Goal: Transaction & Acquisition: Download file/media

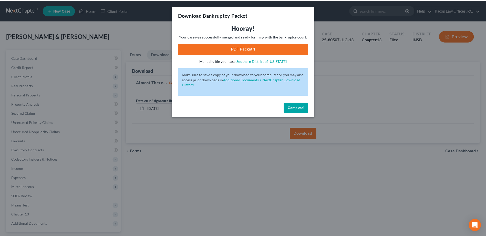
scroll to position [45, 0]
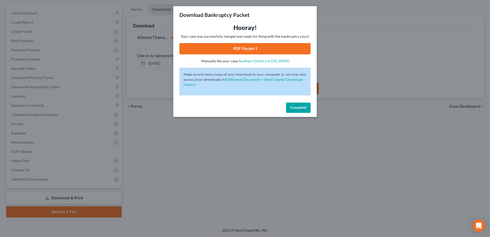
click at [303, 108] on span "Complete!" at bounding box center [298, 107] width 16 height 4
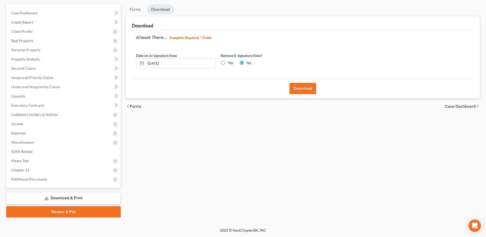
click at [78, 201] on link "Download & Print" at bounding box center [63, 198] width 115 height 12
click at [132, 9] on link "Forms" at bounding box center [135, 9] width 19 height 10
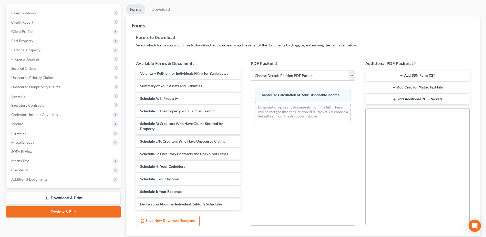
scroll to position [0, 0]
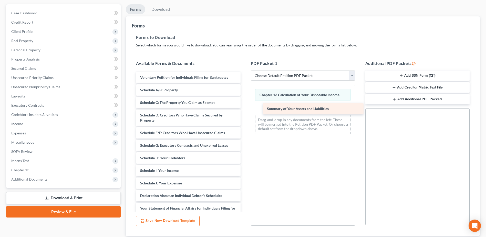
drag, startPoint x: 153, startPoint y: 90, endPoint x: 280, endPoint y: 109, distance: 128.2
click at [244, 109] on div "Summary of Your Assets and Liabilities Voluntary Petition for Individuals Filin…" at bounding box center [188, 179] width 112 height 215
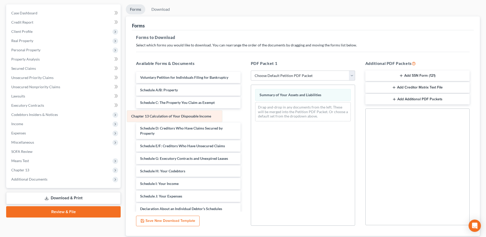
drag, startPoint x: 317, startPoint y: 93, endPoint x: 189, endPoint y: 115, distance: 130.1
click at [251, 115] on div "Chapter 13 Calculation of Your Disposable Income Chapter 13 Calculation of Your…" at bounding box center [303, 105] width 104 height 40
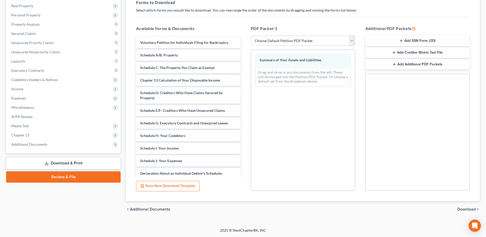
click at [471, 208] on span "Download" at bounding box center [466, 209] width 18 height 4
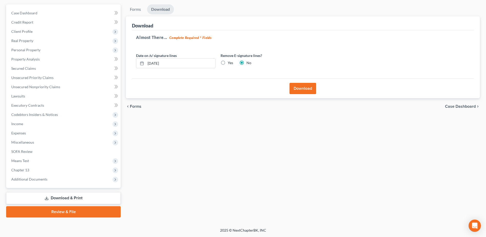
scroll to position [45, 0]
drag, startPoint x: 170, startPoint y: 64, endPoint x: 137, endPoint y: 65, distance: 32.5
click at [137, 65] on div "[DATE]" at bounding box center [175, 63] width 79 height 10
click at [228, 64] on label "Yes" at bounding box center [230, 62] width 5 height 5
click at [230, 64] on input "Yes" at bounding box center [231, 61] width 3 height 3
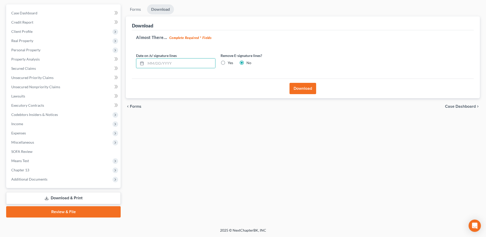
radio input "true"
radio input "false"
click at [308, 89] on button "Download" at bounding box center [302, 88] width 27 height 11
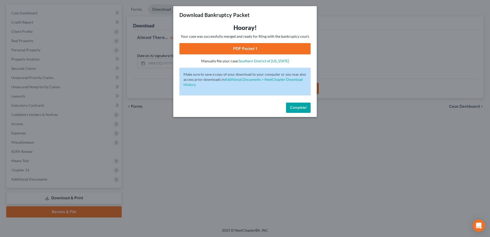
click at [242, 47] on link "PDF Packet 1" at bounding box center [244, 48] width 131 height 11
click at [294, 109] on span "Complete!" at bounding box center [298, 107] width 16 height 4
